Goal: Navigation & Orientation: Go to known website

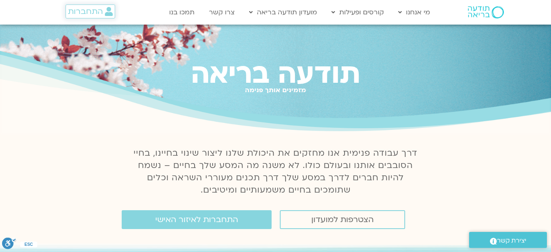
click at [86, 10] on span "התחברות" at bounding box center [85, 11] width 35 height 9
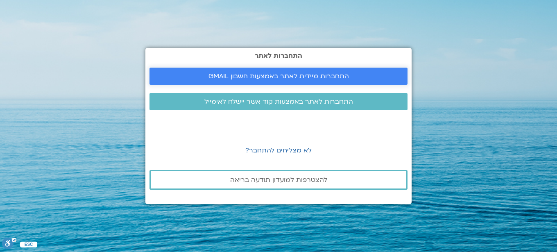
click at [248, 74] on span "התחברות מיידית לאתר באמצעות חשבון GMAIL" at bounding box center [278, 75] width 140 height 7
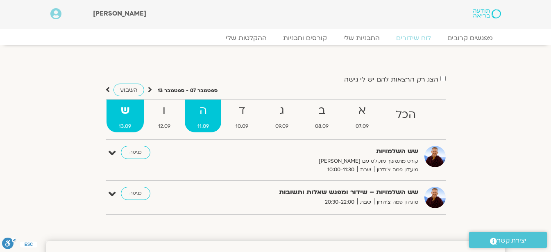
click at [199, 114] on strong "ה" at bounding box center [203, 111] width 37 height 18
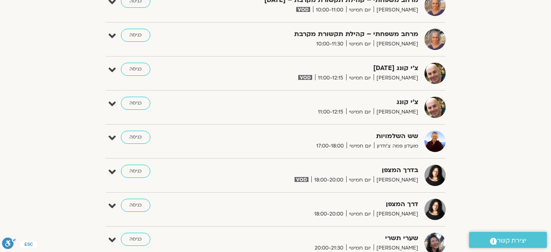
scroll to position [377, 0]
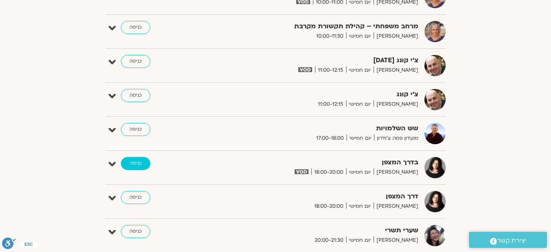
click at [140, 164] on link "כניסה" at bounding box center [135, 163] width 29 height 13
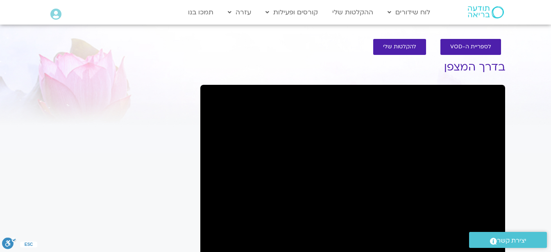
scroll to position [4, 0]
